Goal: Complete application form

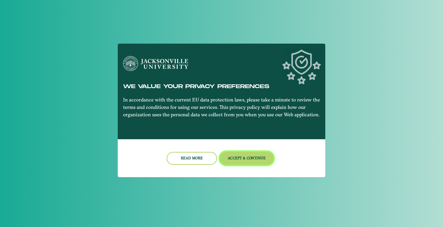
click at [254, 158] on button "Accept & Continue" at bounding box center [247, 158] width 54 height 13
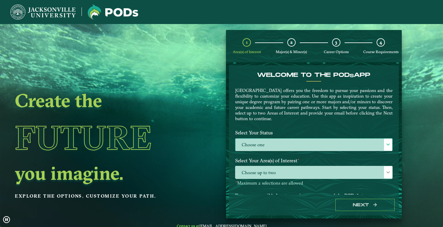
click at [280, 143] on label "Choose one" at bounding box center [314, 145] width 157 height 13
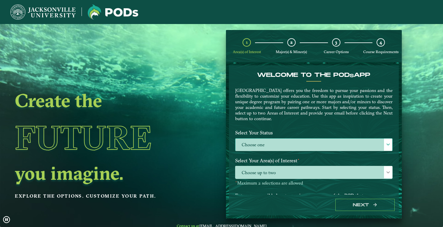
scroll to position [3, 26]
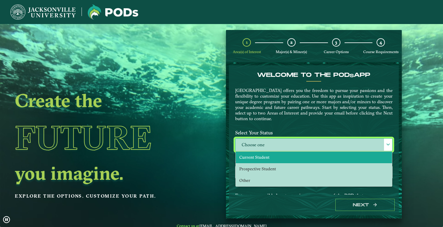
click at [267, 157] on span "Current Student" at bounding box center [254, 157] width 30 height 5
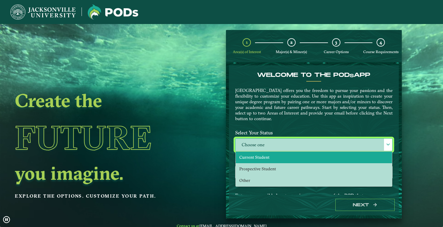
select select "[object Object]"
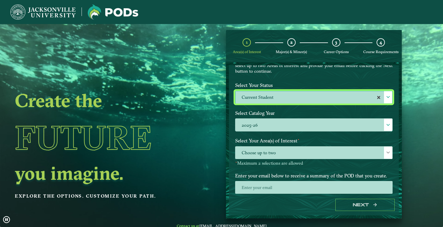
scroll to position [49, 0]
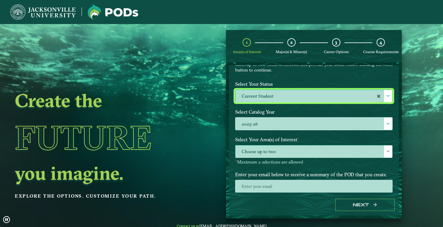
click at [299, 152] on span "Choose up to two" at bounding box center [314, 151] width 157 height 13
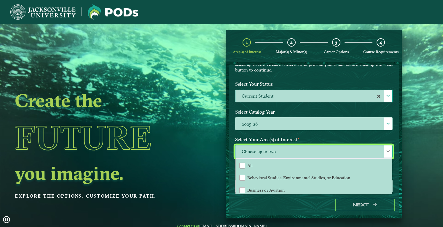
scroll to position [3, 26]
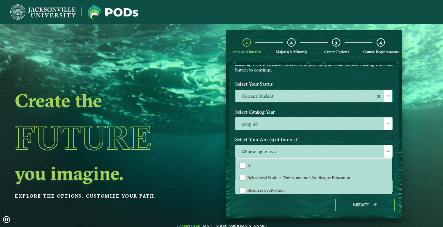
click at [248, 131] on div "Select Catalog Year 2025-26 2025-26" at bounding box center [314, 120] width 166 height 28
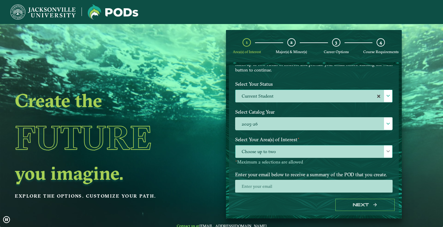
scroll to position [60, 0]
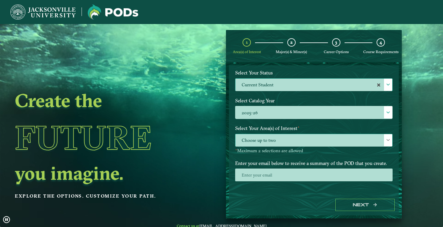
click at [280, 139] on span "Choose up to two" at bounding box center [314, 140] width 157 height 13
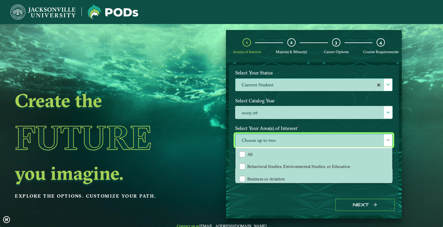
click at [306, 123] on label "Select Your Area(s) of Interest ⋆" at bounding box center [314, 128] width 166 height 11
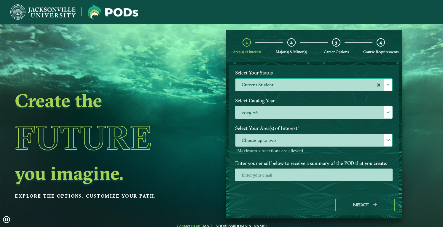
click at [288, 136] on span "Choose up to two" at bounding box center [314, 140] width 157 height 13
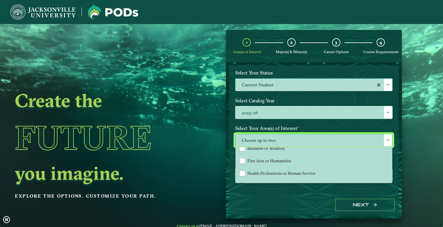
scroll to position [40, 0]
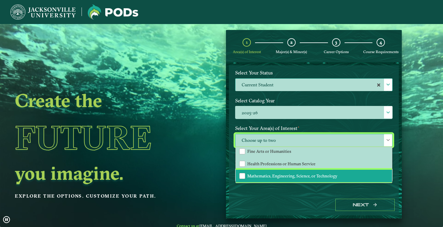
click at [266, 175] on span "Mathematics, Engineering, Science, or Technology" at bounding box center [292, 175] width 90 height 5
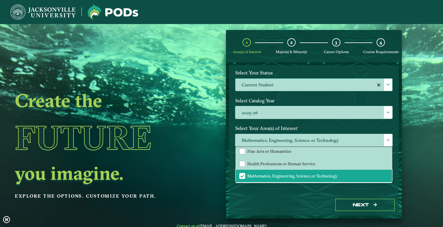
click at [293, 188] on div "Enter your email below to receive a summary of the POD that you create." at bounding box center [314, 174] width 166 height 32
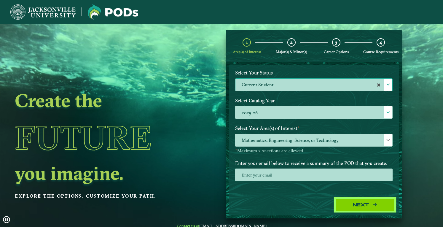
click at [349, 201] on button "Next" at bounding box center [364, 205] width 59 height 12
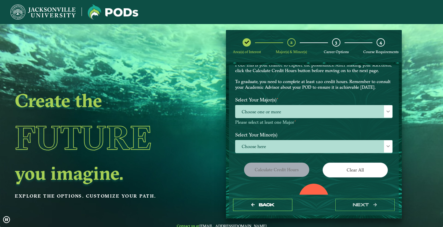
scroll to position [31, 0]
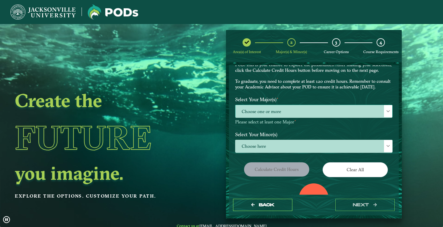
click at [289, 118] on span "Choose one or more" at bounding box center [314, 111] width 157 height 13
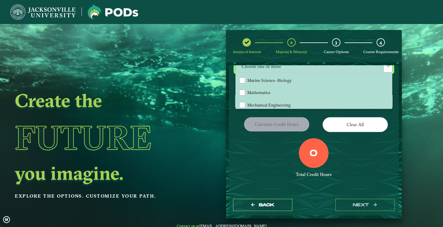
scroll to position [111, 0]
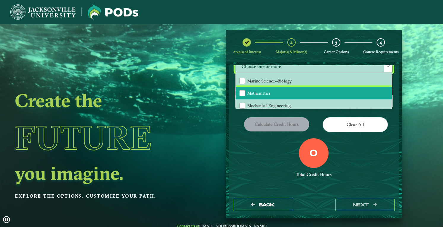
click at [265, 94] on span "Mathematics" at bounding box center [258, 92] width 23 height 5
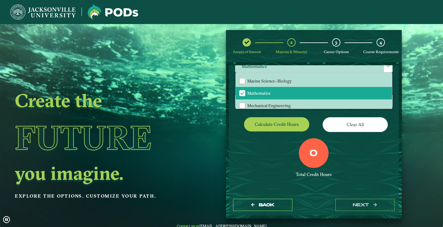
click at [314, 121] on div "Clear All" at bounding box center [355, 125] width 83 height 17
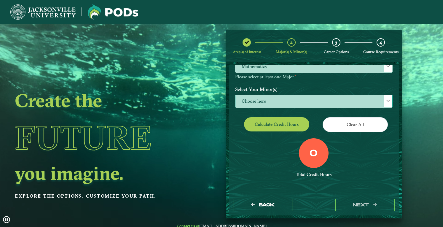
click at [317, 104] on span "Choose here" at bounding box center [314, 101] width 157 height 13
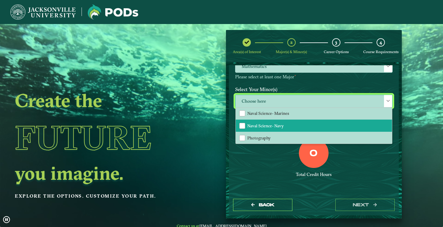
scroll to position [457, 0]
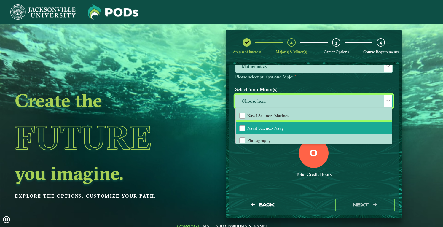
click at [289, 126] on li "Naval Science- Navy" at bounding box center [314, 128] width 156 height 12
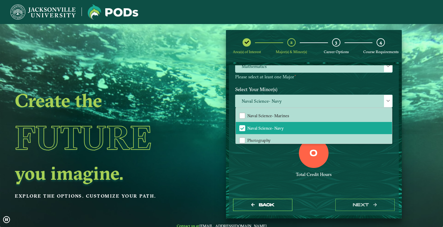
click at [344, 153] on div "0 Total Credit Hours" at bounding box center [314, 163] width 166 height 50
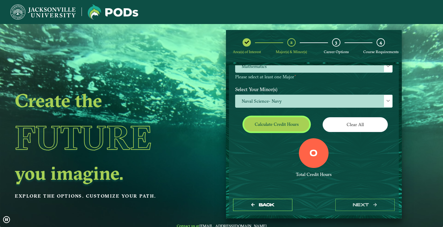
click at [292, 122] on button "Calculate credit hours" at bounding box center [276, 124] width 65 height 14
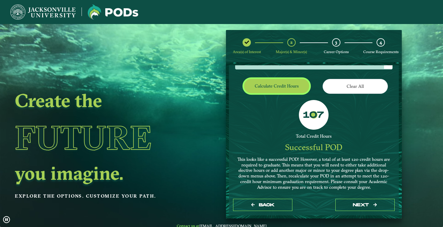
scroll to position [114, 0]
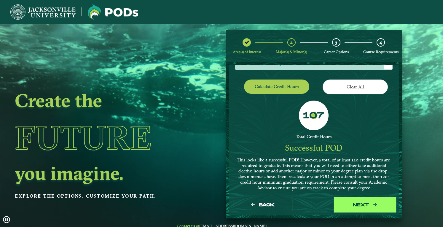
click at [363, 203] on button "next" at bounding box center [364, 205] width 59 height 12
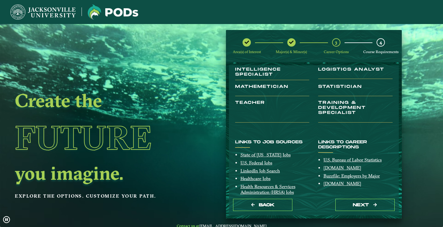
scroll to position [89, 0]
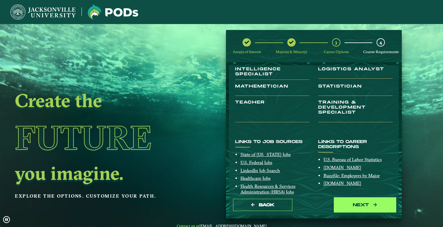
click at [363, 203] on button "next" at bounding box center [364, 205] width 59 height 12
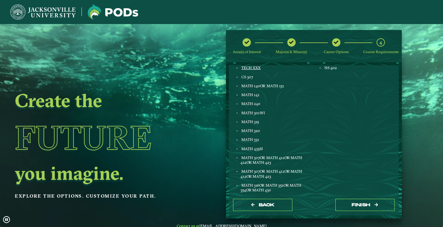
scroll to position [171, 0]
